Goal: Find specific page/section: Find specific page/section

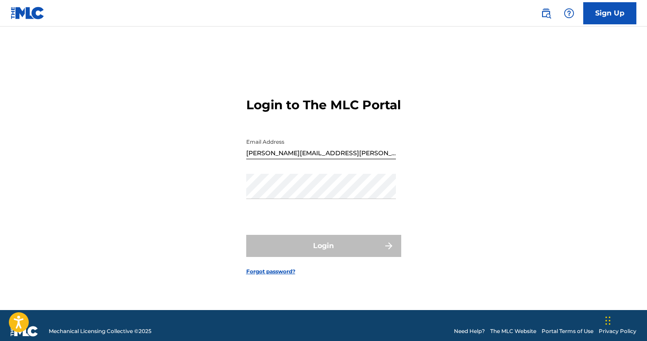
click at [360, 174] on div "Email Address [PERSON_NAME][EMAIL_ADDRESS][PERSON_NAME][DOMAIN_NAME]" at bounding box center [321, 154] width 150 height 40
click at [346, 159] on input "[PERSON_NAME][EMAIL_ADDRESS][PERSON_NAME][DOMAIN_NAME]" at bounding box center [321, 146] width 150 height 25
type input "[EMAIL_ADDRESS][DOMAIN_NAME]"
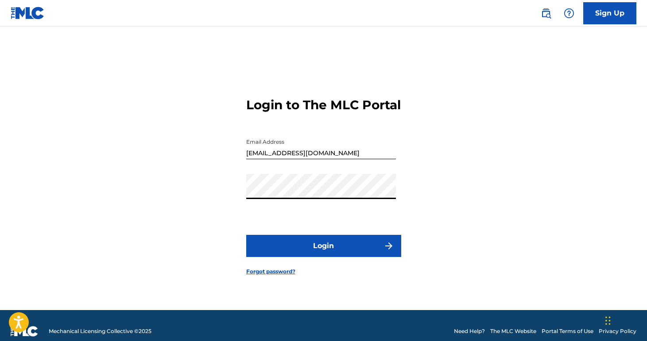
click at [246, 235] on button "Login" at bounding box center [323, 246] width 155 height 22
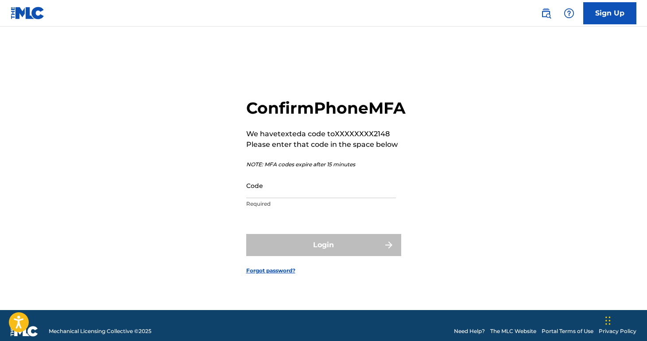
click at [288, 198] on input "Code" at bounding box center [321, 185] width 150 height 25
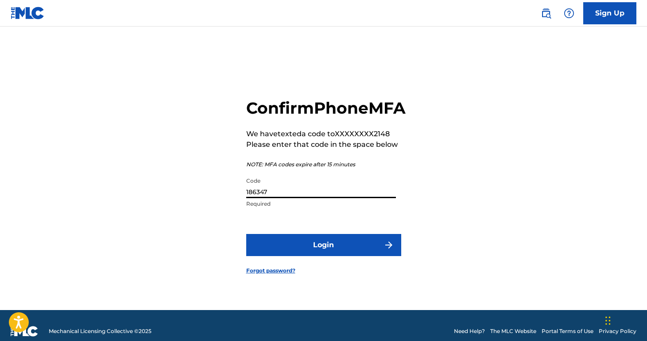
type input "186347"
click at [305, 255] on button "Login" at bounding box center [323, 245] width 155 height 22
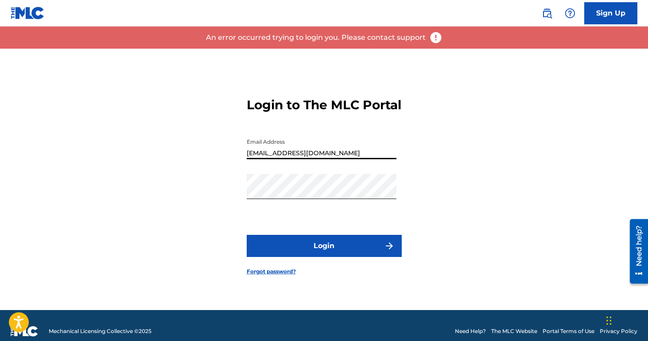
click at [261, 159] on input "[EMAIL_ADDRESS][DOMAIN_NAME]" at bounding box center [322, 146] width 150 height 25
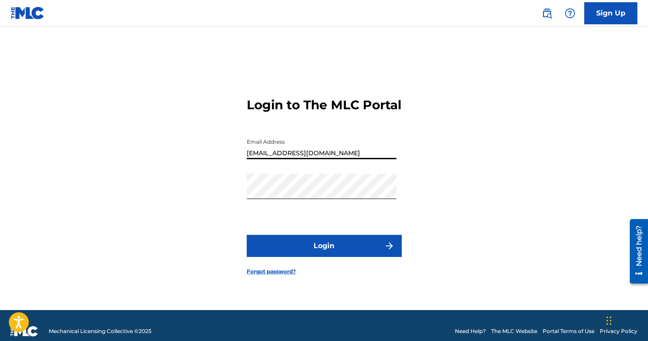
type input "[EMAIL_ADDRESS][DOMAIN_NAME]"
click at [247, 235] on button "Login" at bounding box center [324, 246] width 155 height 22
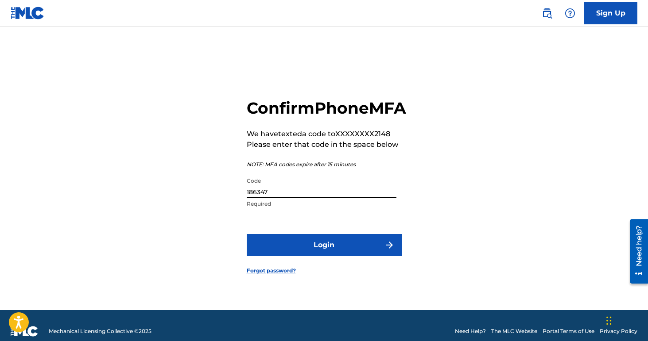
drag, startPoint x: 294, startPoint y: 200, endPoint x: 192, endPoint y: 204, distance: 102.3
click at [194, 204] on div "Confirm Phone MFA We have texted a code to XXXXXXXX2148 Please enter that code …" at bounding box center [324, 180] width 620 height 262
type input "088431"
click at [247, 234] on button "Login" at bounding box center [324, 245] width 155 height 22
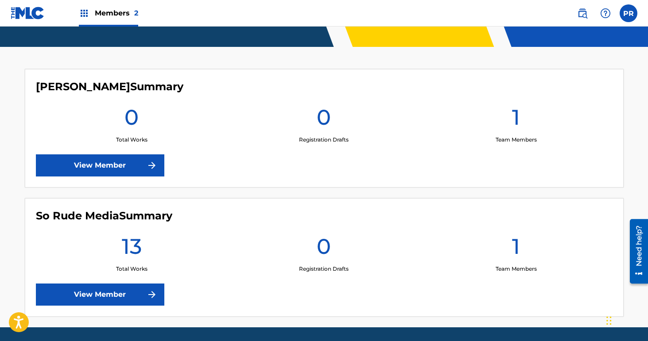
scroll to position [241, 0]
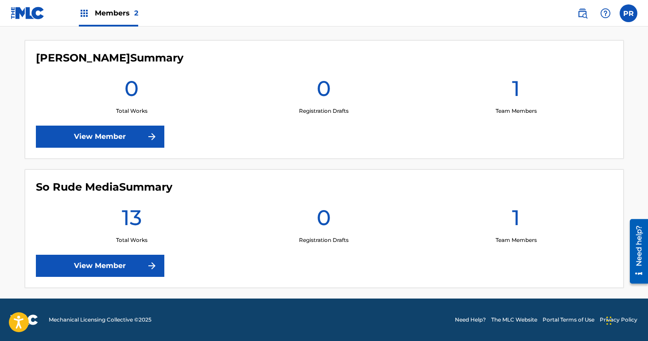
click at [131, 264] on link "View Member" at bounding box center [100, 266] width 128 height 22
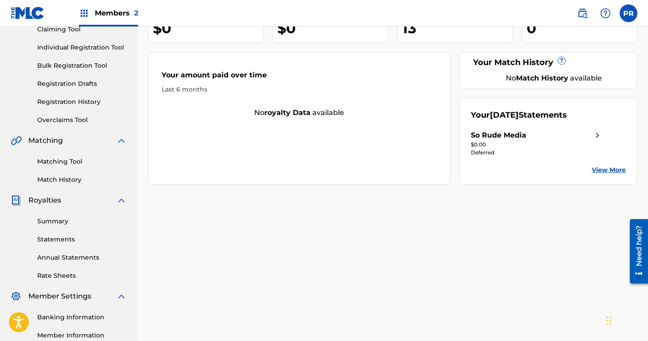
scroll to position [2, 0]
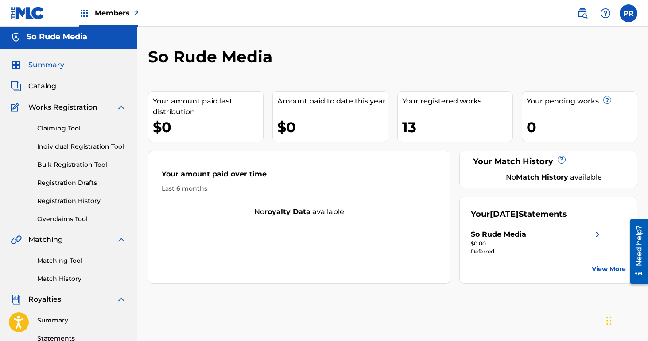
click at [37, 74] on div "Summary Catalog Works Registration Claiming Tool Individual Registration Tool B…" at bounding box center [68, 276] width 137 height 455
click at [37, 80] on div "Summary Catalog Works Registration Claiming Tool Individual Registration Tool B…" at bounding box center [68, 276] width 137 height 455
click at [38, 89] on span "Catalog" at bounding box center [42, 86] width 28 height 11
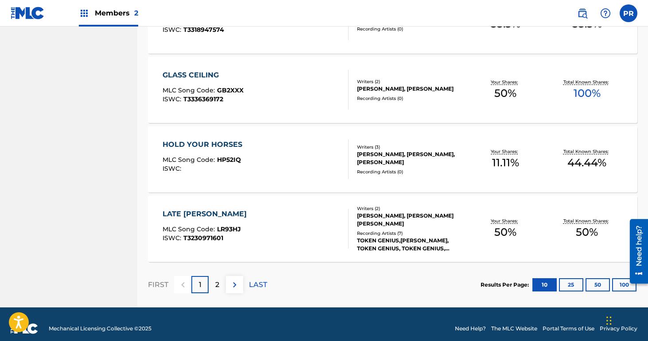
scroll to position [672, 0]
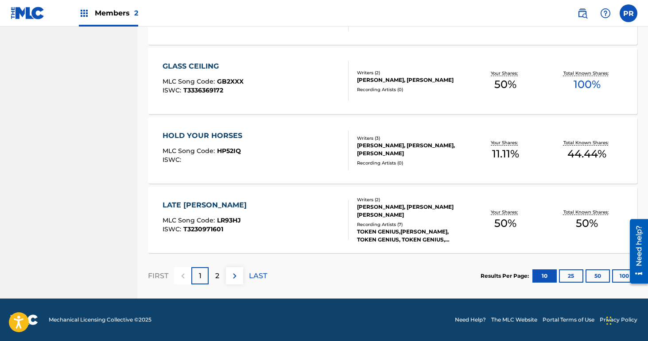
click at [318, 92] on div "GLASS CEILING MLC Song Code : GB2XXX ISWC : T3336369172" at bounding box center [255, 81] width 186 height 40
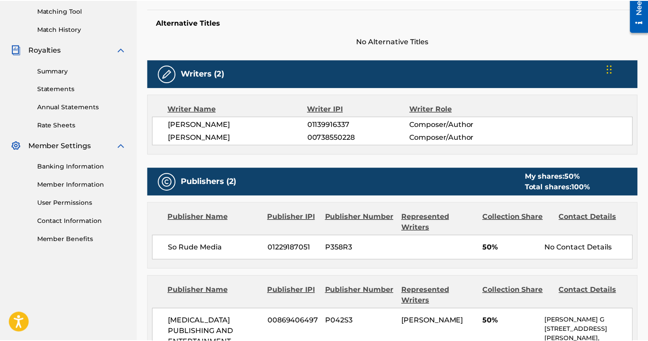
scroll to position [463, 0]
